Goal: Task Accomplishment & Management: Manage account settings

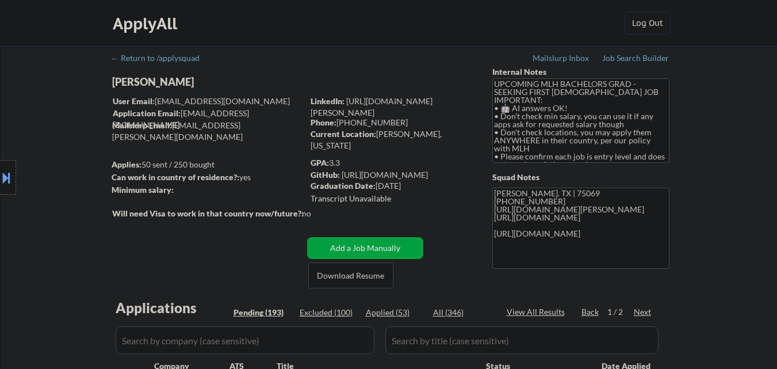
select select ""pending""
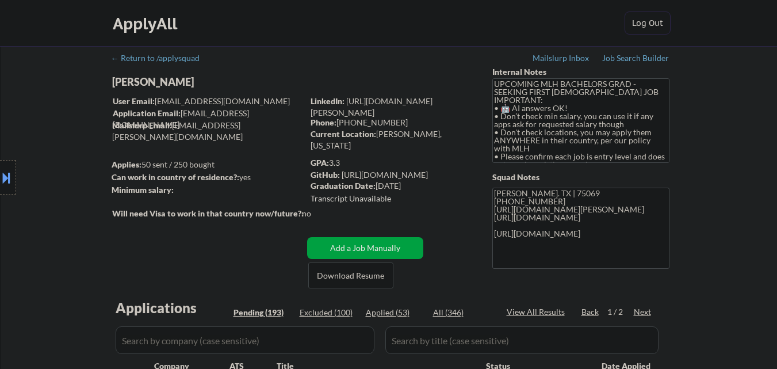
select select ""pending""
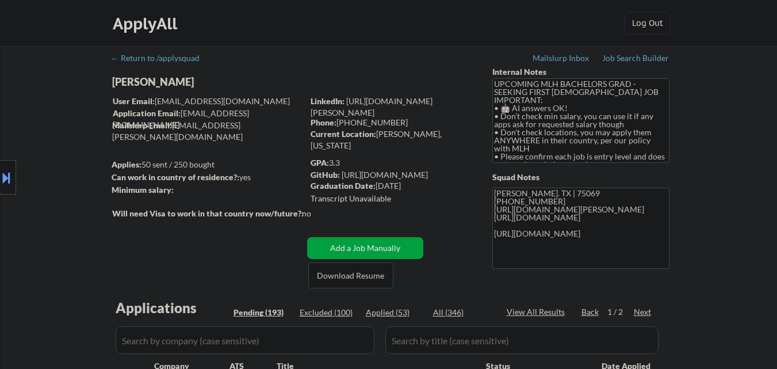
select select ""pending""
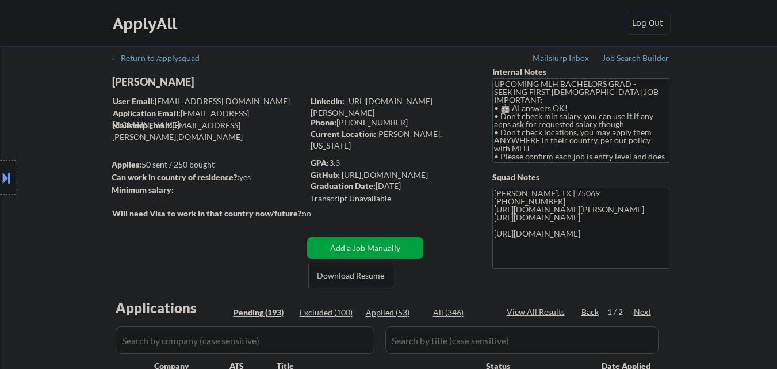
select select ""pending""
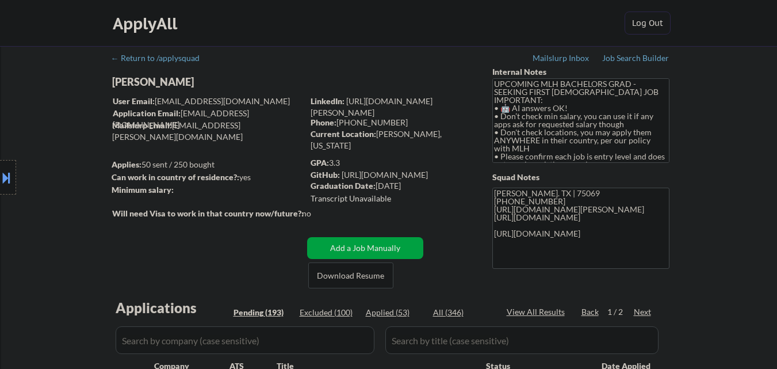
select select ""pending""
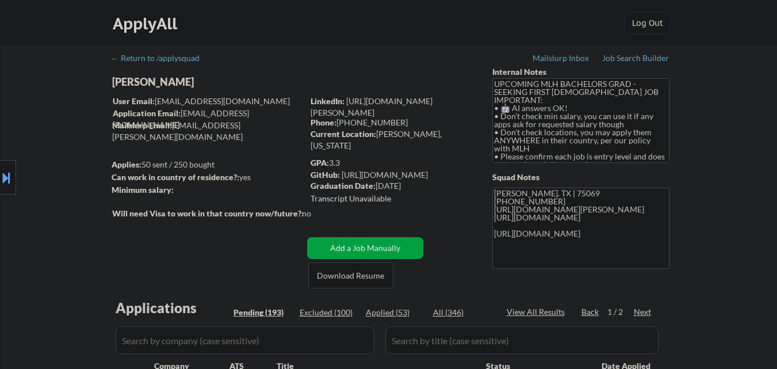
select select ""pending""
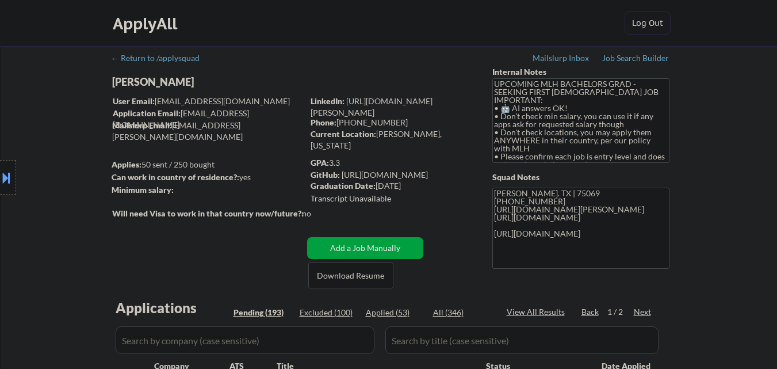
select select ""pending""
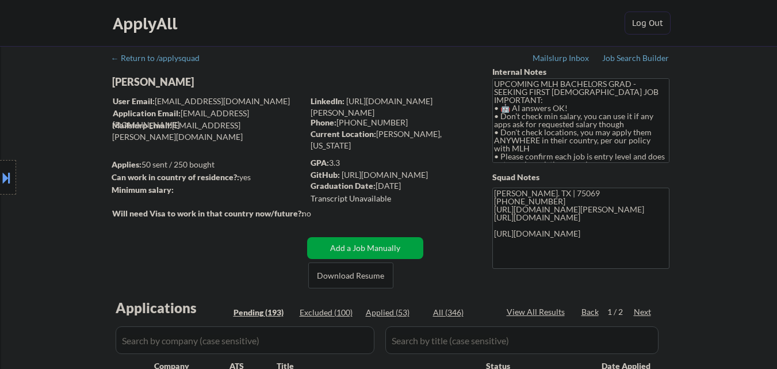
select select ""pending""
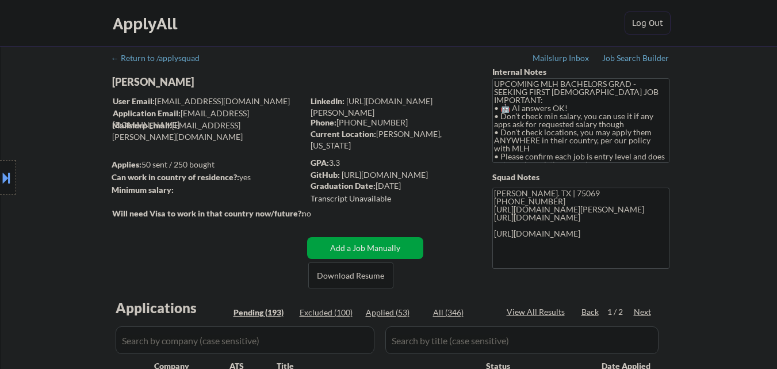
select select ""pending""
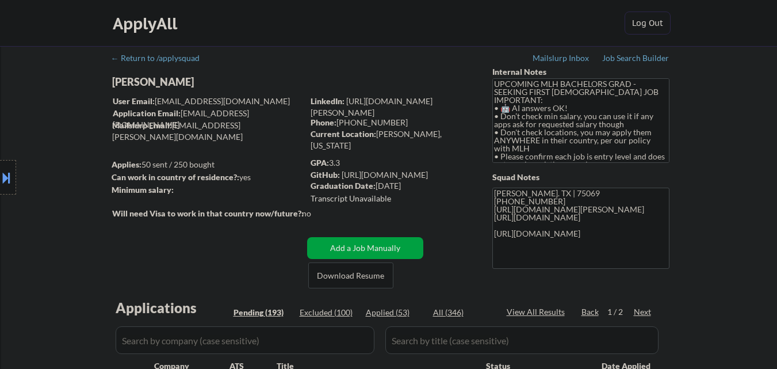
select select ""pending""
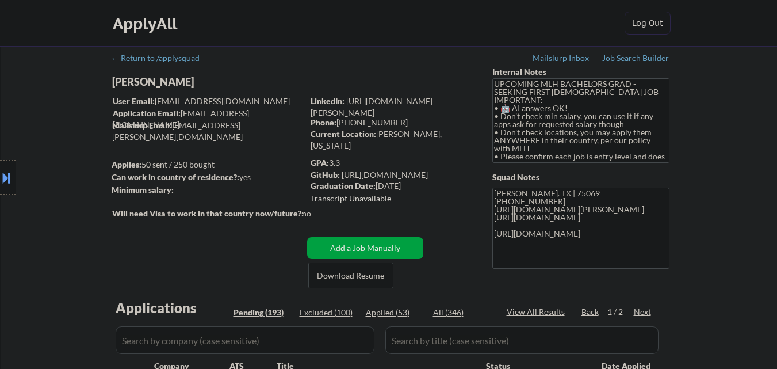
select select ""pending""
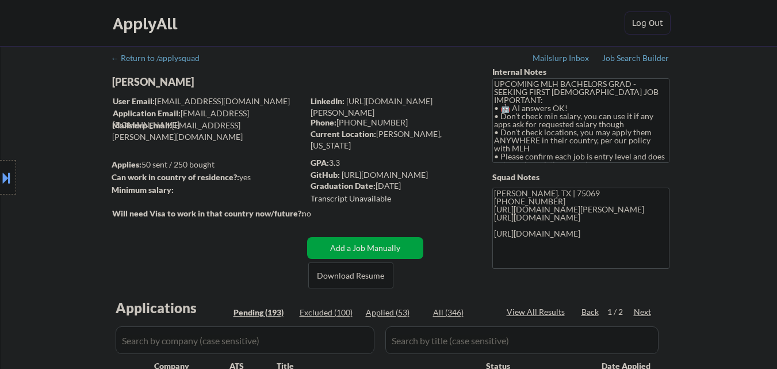
select select ""pending""
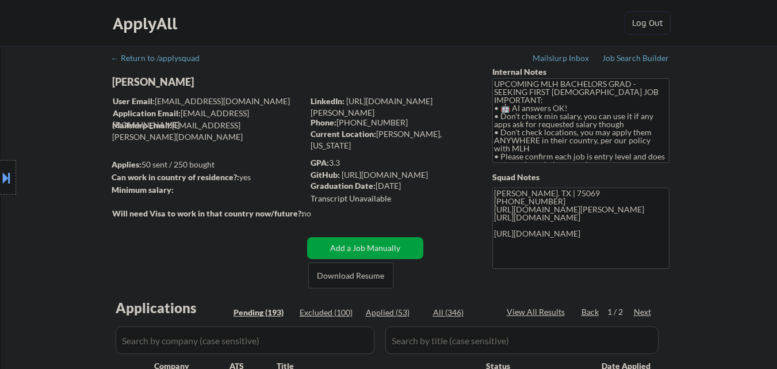
select select ""pending""
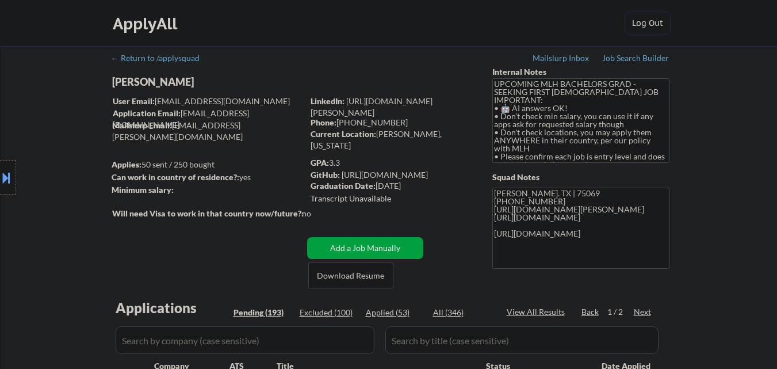
select select ""pending""
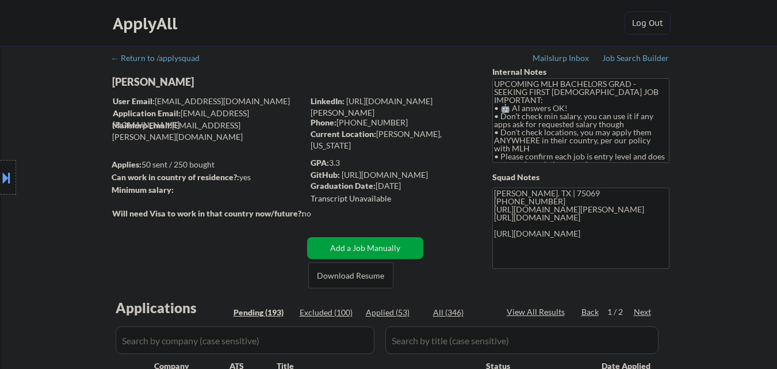
select select ""pending""
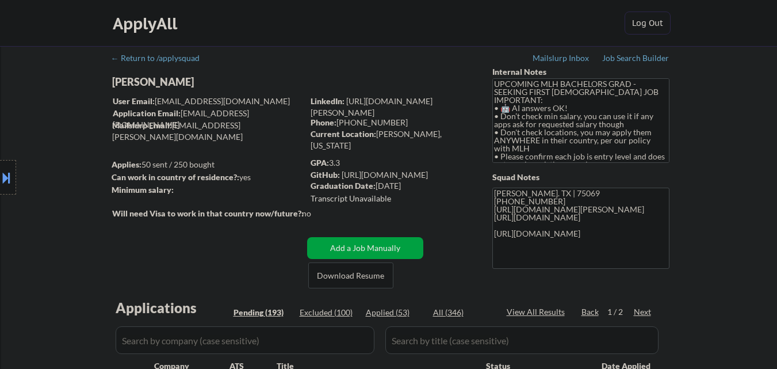
select select ""pending""
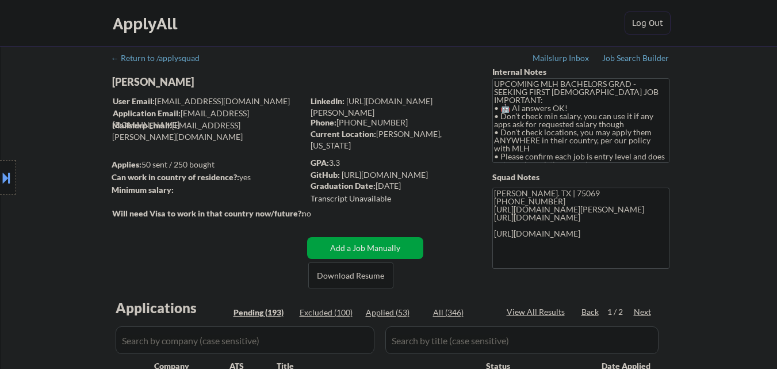
select select ""pending""
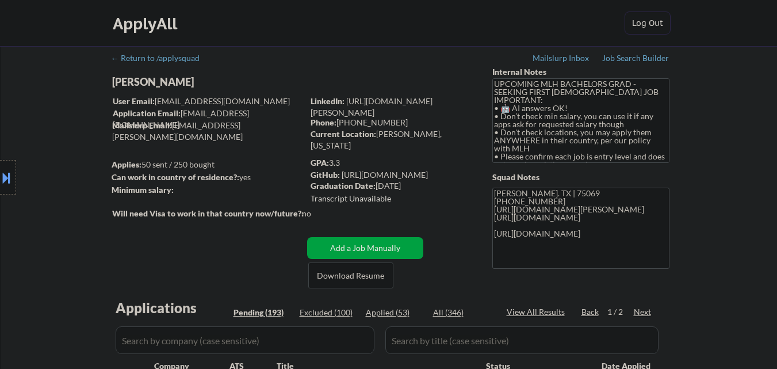
select select ""pending""
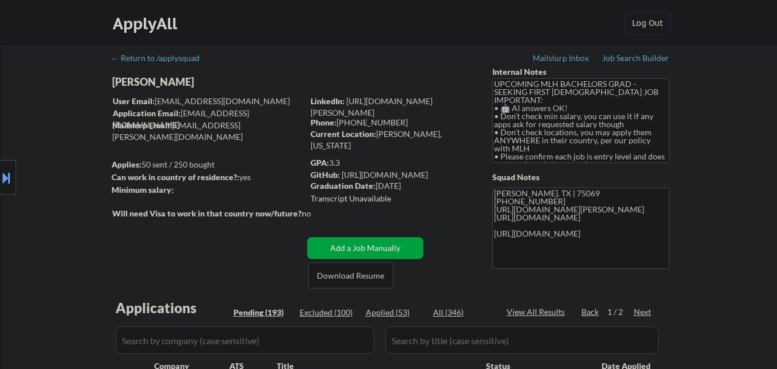
select select ""pending""
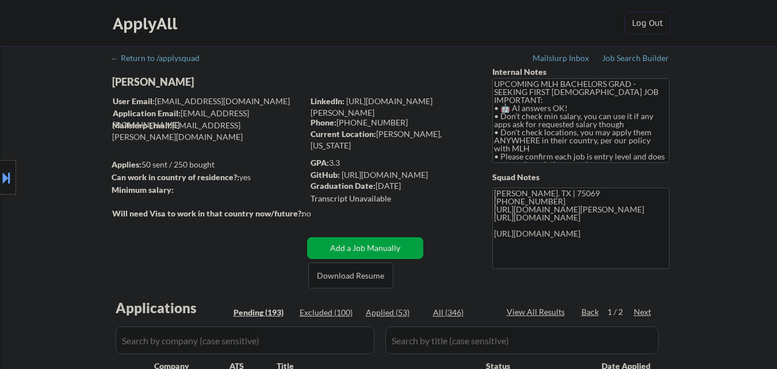
select select ""pending""
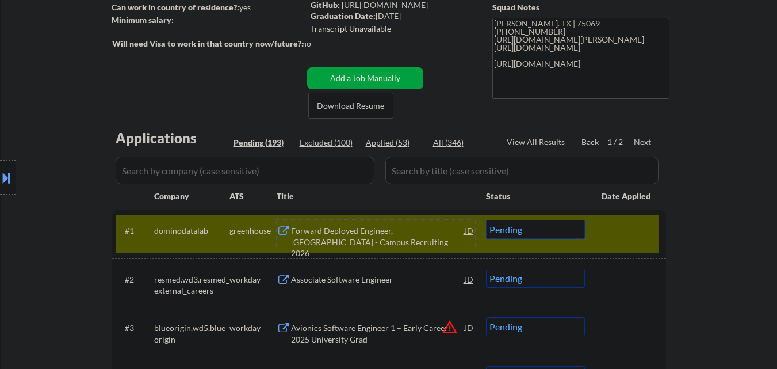
scroll to position [173, 0]
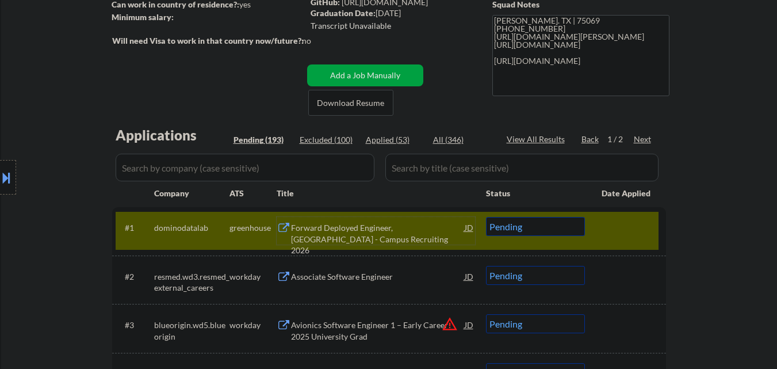
click at [368, 227] on div "Forward Deployed Engineer, [GEOGRAPHIC_DATA] - Campus Recruiting 2026" at bounding box center [378, 239] width 174 height 34
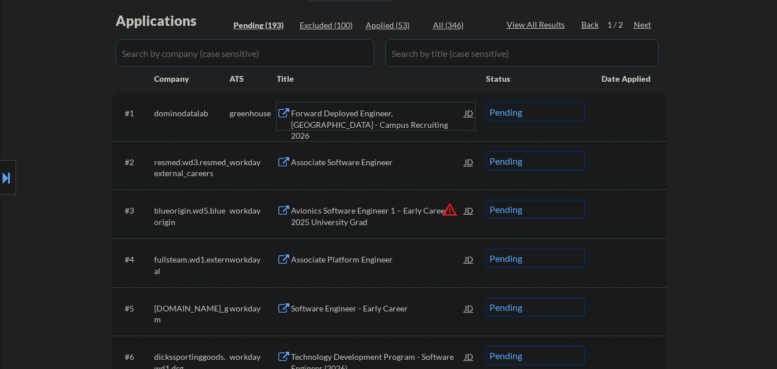
scroll to position [288, 0]
drag, startPoint x: 500, startPoint y: 111, endPoint x: 502, endPoint y: 120, distance: 9.4
click at [500, 111] on select "Choose an option... Pending Applied Excluded (Questions) Excluded (Expired) Exc…" at bounding box center [535, 111] width 99 height 19
click at [486, 102] on select "Choose an option... Pending Applied Excluded (Questions) Excluded (Expired) Exc…" at bounding box center [535, 111] width 99 height 19
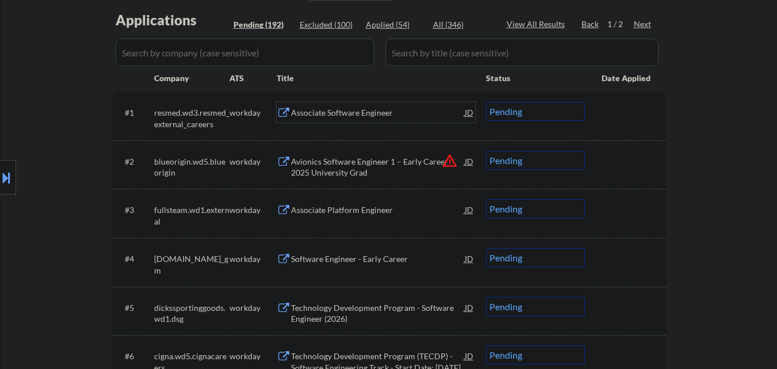
click at [357, 117] on div "Associate Software Engineer" at bounding box center [378, 113] width 174 height 12
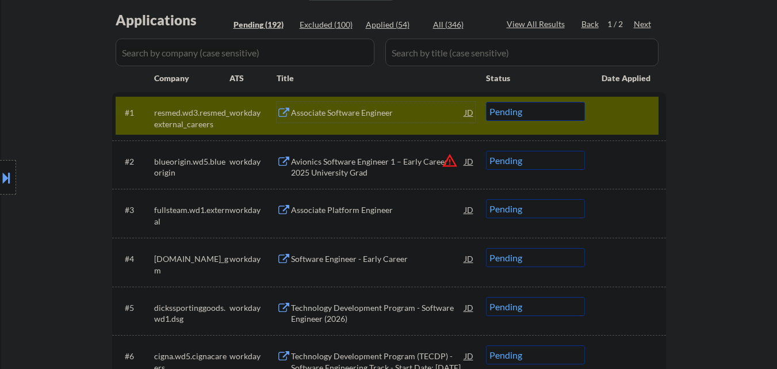
drag, startPoint x: 514, startPoint y: 117, endPoint x: 520, endPoint y: 120, distance: 6.7
click at [514, 117] on select "Choose an option... Pending Applied Excluded (Questions) Excluded (Expired) Exc…" at bounding box center [535, 111] width 99 height 19
click at [486, 102] on select "Choose an option... Pending Applied Excluded (Questions) Excluded (Expired) Exc…" at bounding box center [535, 111] width 99 height 19
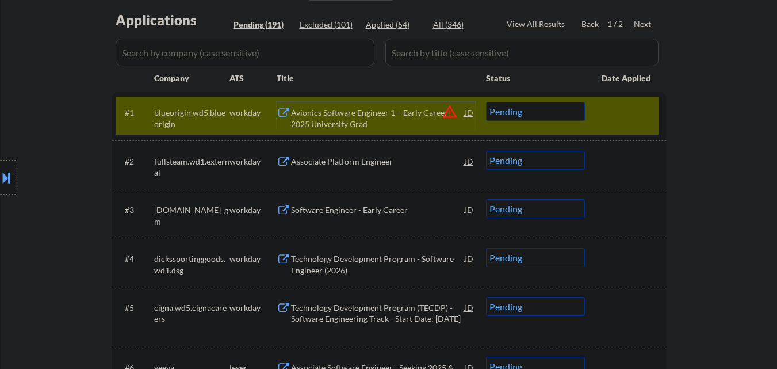
click at [368, 109] on div "Avionics Software Engineer 1 – Early Career 2025 University Grad" at bounding box center [378, 118] width 174 height 22
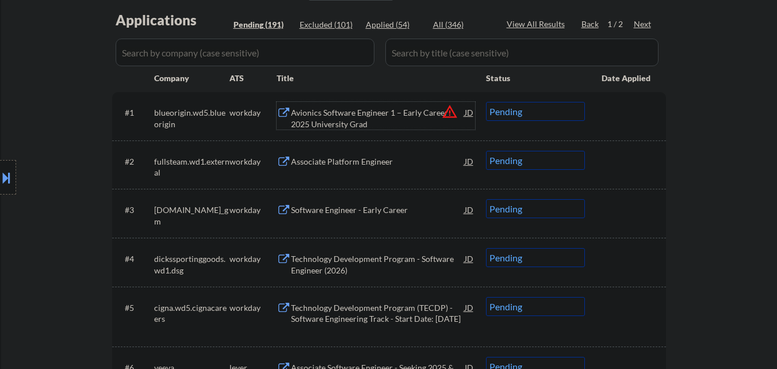
click at [545, 110] on select "Choose an option... Pending Applied Excluded (Questions) Excluded (Expired) Exc…" at bounding box center [535, 111] width 99 height 19
click at [486, 102] on select "Choose an option... Pending Applied Excluded (Questions) Excluded (Expired) Exc…" at bounding box center [535, 111] width 99 height 19
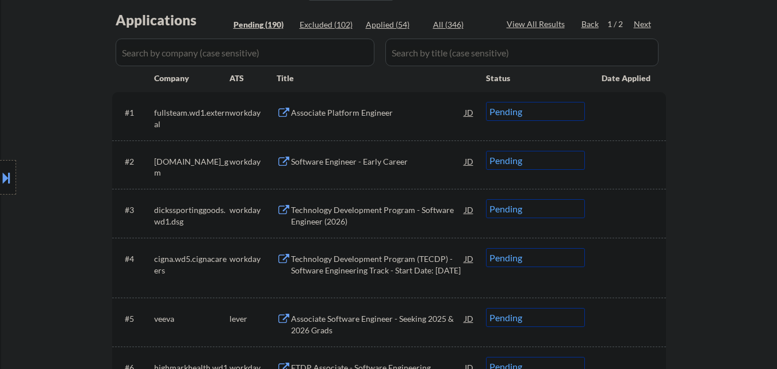
click at [384, 112] on div "Associate Platform Engineer" at bounding box center [378, 113] width 174 height 12
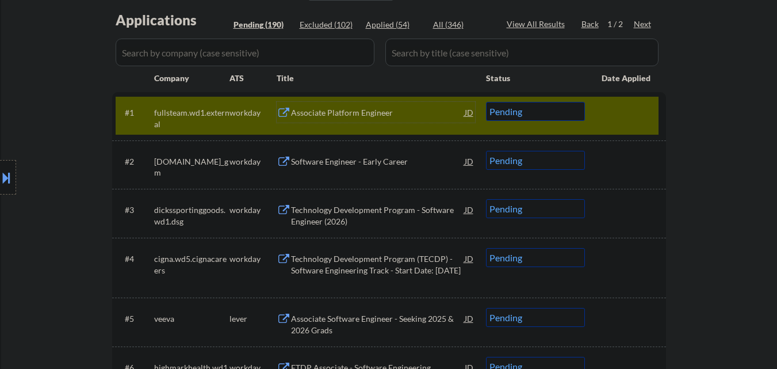
click at [513, 113] on select "Choose an option... Pending Applied Excluded (Questions) Excluded (Expired) Exc…" at bounding box center [535, 111] width 99 height 19
click at [486, 102] on select "Choose an option... Pending Applied Excluded (Questions) Excluded (Expired) Exc…" at bounding box center [535, 111] width 99 height 19
drag, startPoint x: 618, startPoint y: 119, endPoint x: 560, endPoint y: 136, distance: 59.9
click at [618, 118] on div at bounding box center [627, 112] width 51 height 21
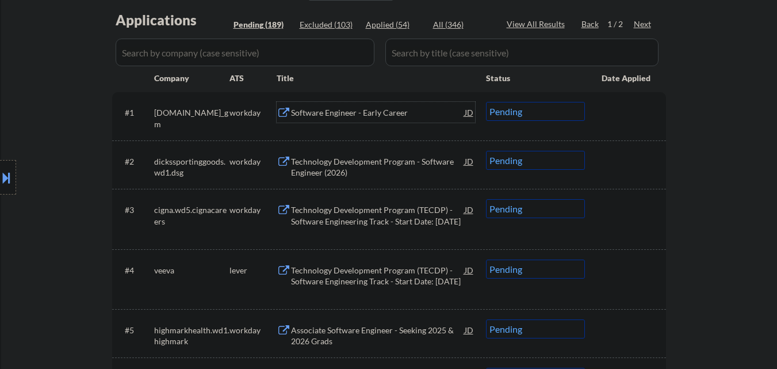
click at [369, 113] on div "Software Engineer - Early Career" at bounding box center [378, 113] width 174 height 12
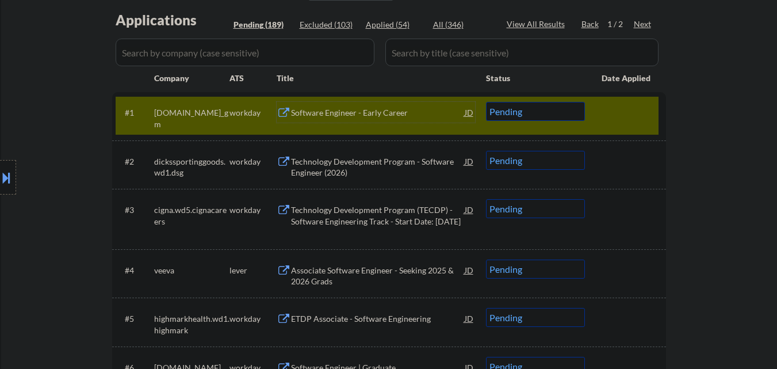
click at [521, 112] on select "Choose an option... Pending Applied Excluded (Questions) Excluded (Expired) Exc…" at bounding box center [535, 111] width 99 height 19
click at [486, 102] on select "Choose an option... Pending Applied Excluded (Questions) Excluded (Expired) Exc…" at bounding box center [535, 111] width 99 height 19
select select ""pending""
